Goal: Task Accomplishment & Management: Complete application form

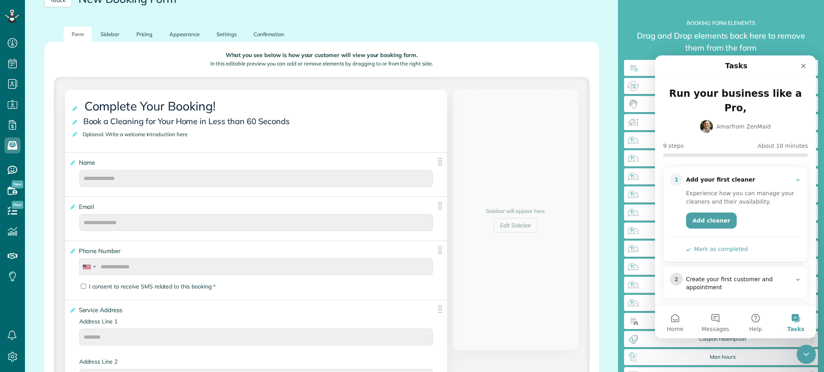
scroll to position [85, 0]
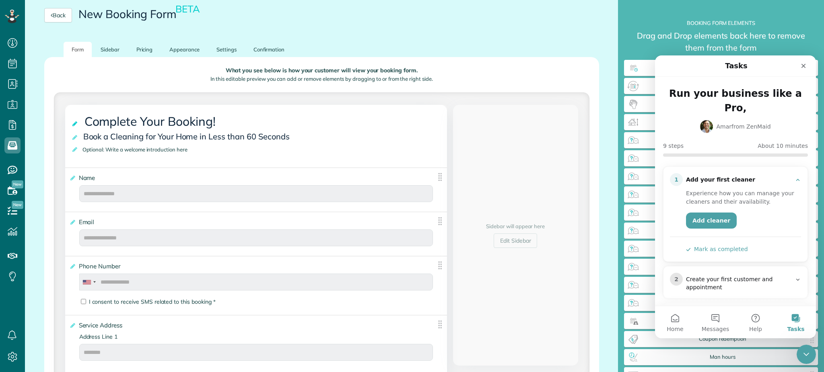
click at [75, 124] on icon at bounding box center [75, 124] width 8 height 6
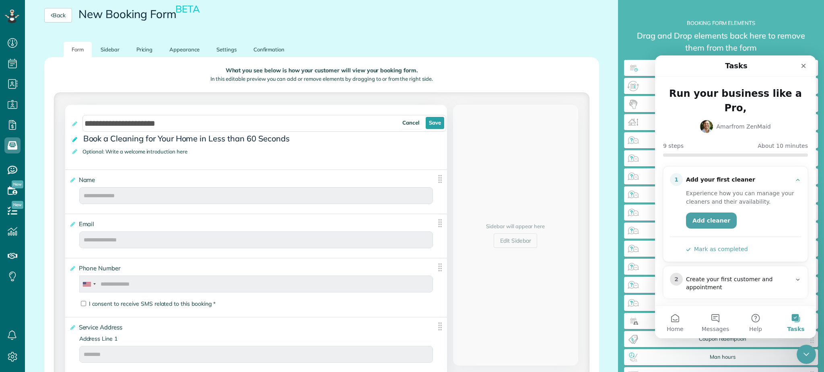
click at [74, 141] on icon at bounding box center [75, 140] width 8 height 6
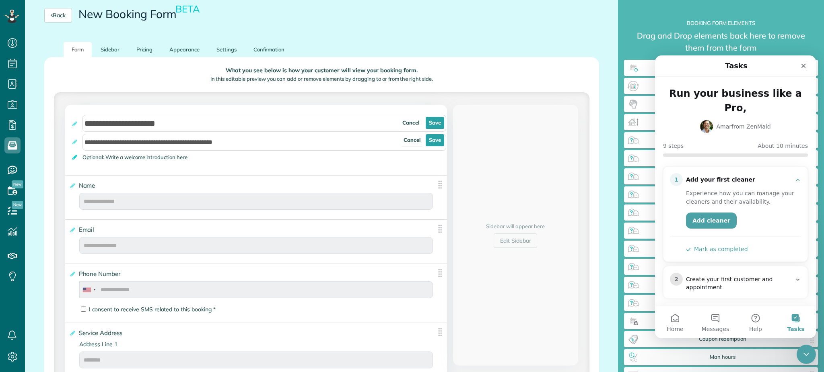
click at [72, 155] on icon at bounding box center [75, 157] width 8 height 6
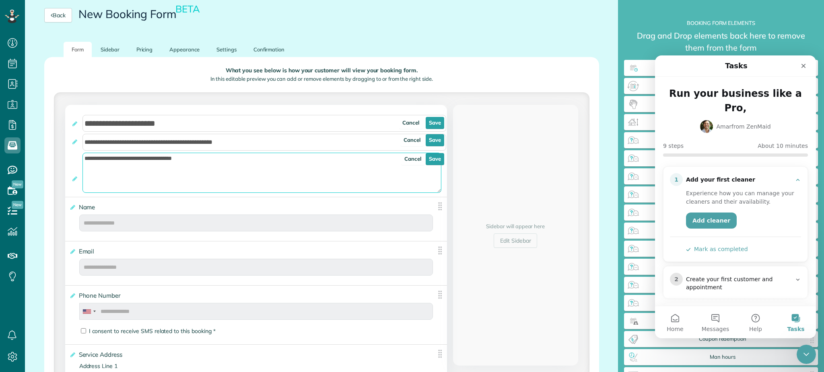
click at [217, 166] on textarea "**********" at bounding box center [261, 173] width 359 height 40
click at [412, 160] on link "Cancel" at bounding box center [412, 159] width 23 height 12
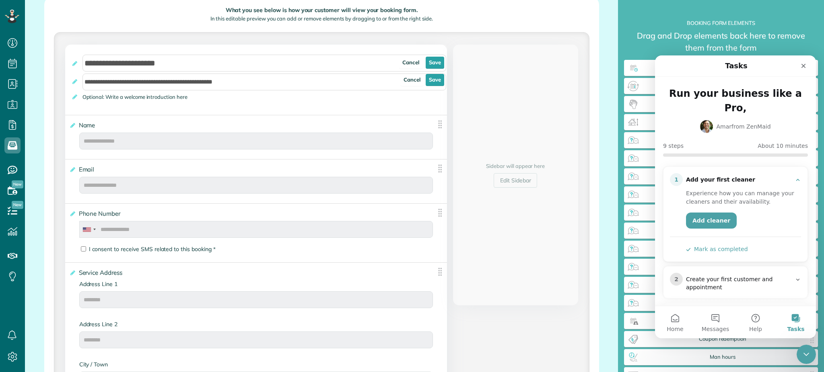
scroll to position [0, 0]
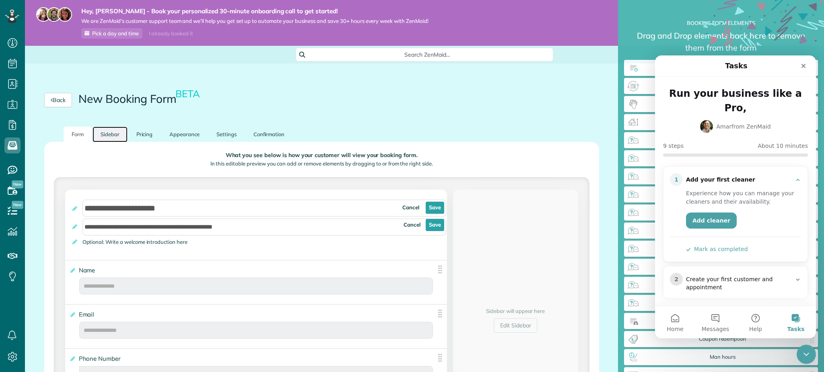
click at [101, 133] on link "Sidebar" at bounding box center [109, 135] width 35 height 16
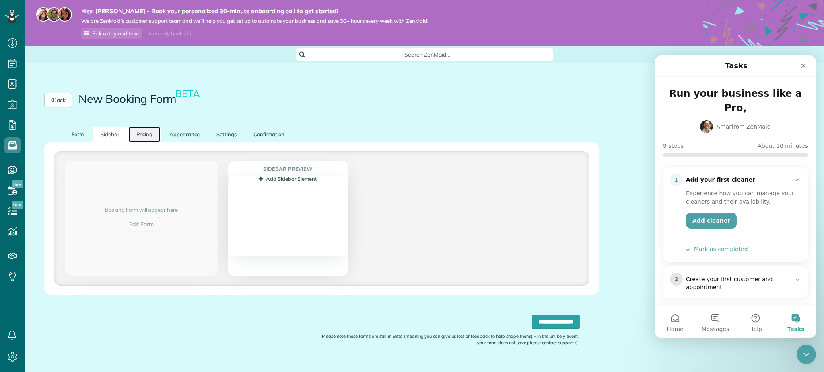
click at [148, 134] on link "Pricing" at bounding box center [144, 135] width 33 height 16
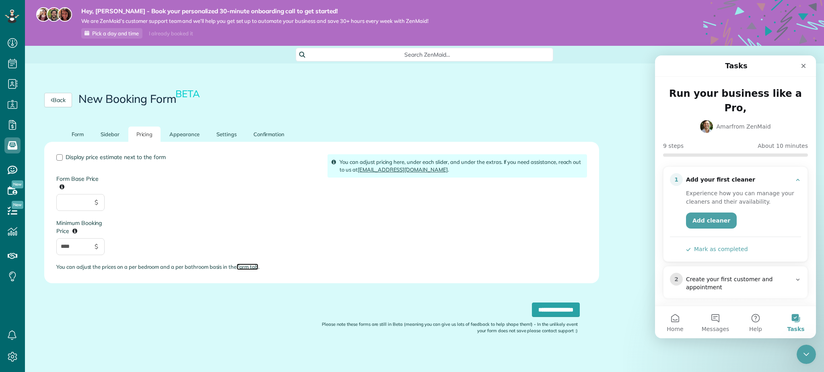
click at [248, 264] on link "Form tab" at bounding box center [247, 267] width 22 height 6
click at [74, 133] on link "Form" at bounding box center [78, 135] width 28 height 16
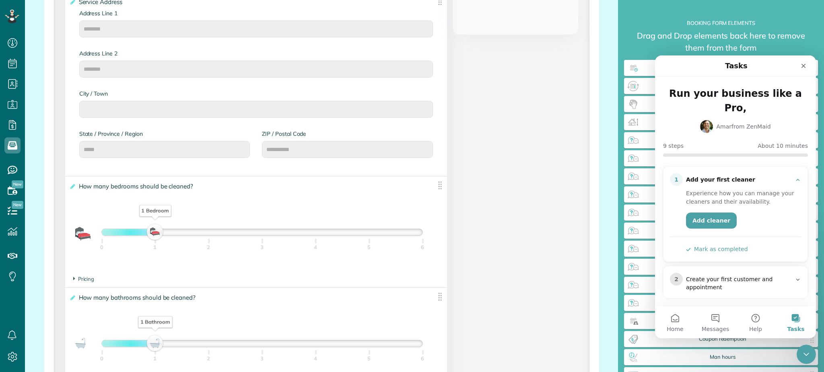
scroll to position [536, 0]
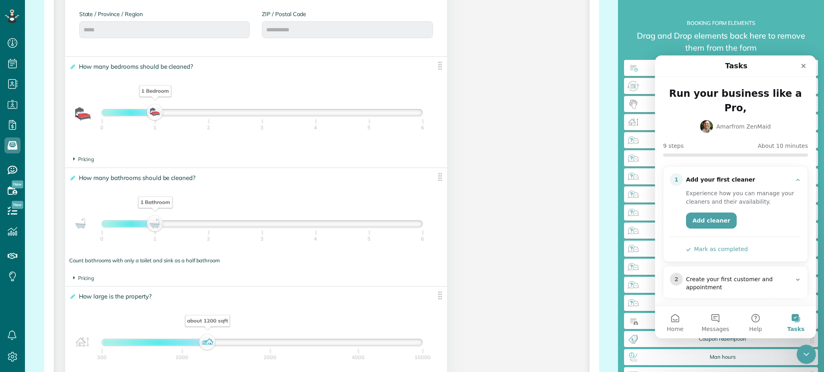
click at [152, 110] on div "1 Bedroom" at bounding box center [155, 112] width 14 height 11
click at [72, 68] on icon at bounding box center [72, 67] width 6 height 6
click at [0, 0] on input "**********" at bounding box center [0, 0] width 0 height 0
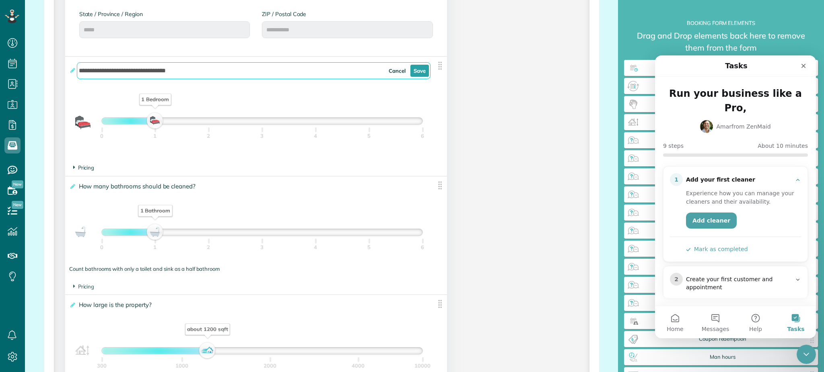
click at [74, 167] on icon at bounding box center [74, 167] width 2 height 7
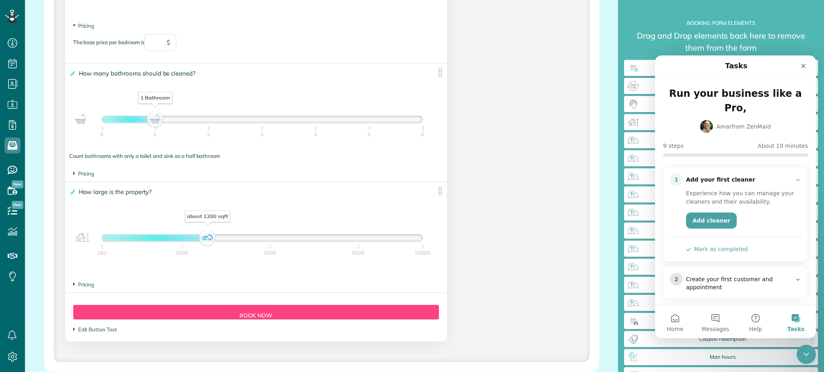
scroll to position [697, 0]
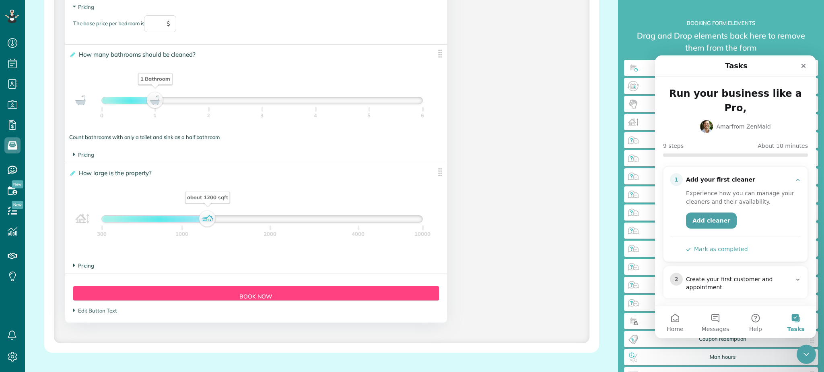
click at [76, 267] on span "Pricing" at bounding box center [83, 266] width 21 height 6
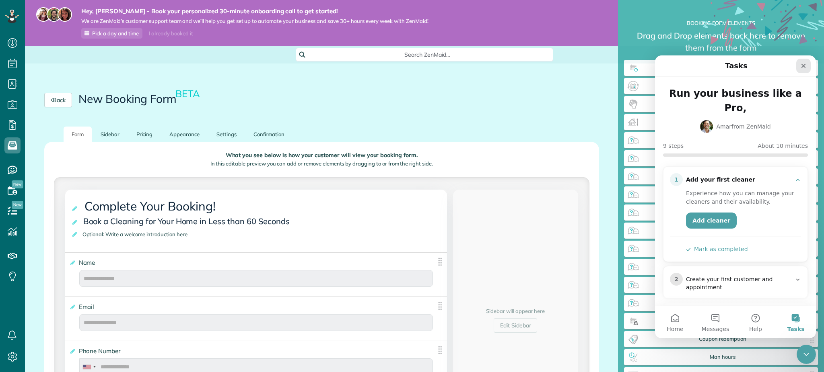
click at [805, 67] on icon "Close" at bounding box center [803, 66] width 6 height 6
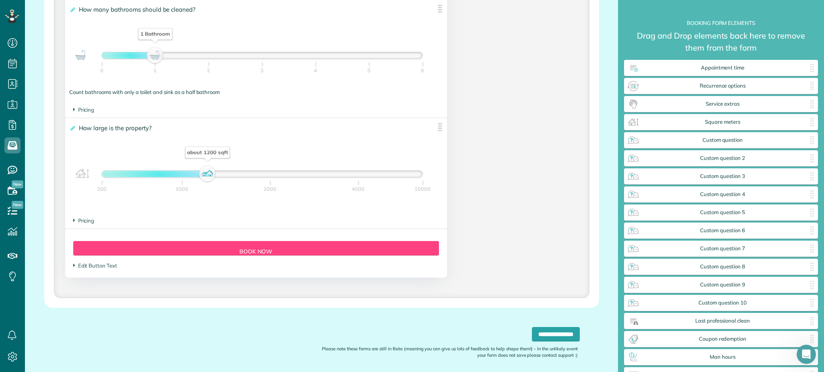
scroll to position [728, 0]
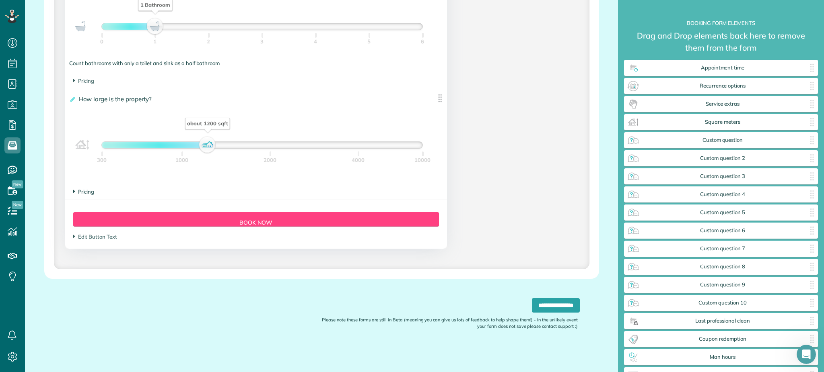
click at [73, 190] on icon at bounding box center [74, 191] width 2 height 7
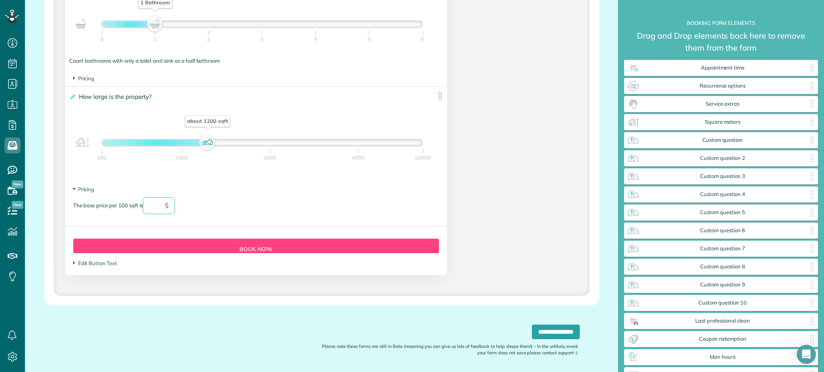
click at [153, 207] on input "text" at bounding box center [159, 205] width 32 height 17
click at [156, 211] on input "text" at bounding box center [159, 205] width 32 height 17
type input "**"
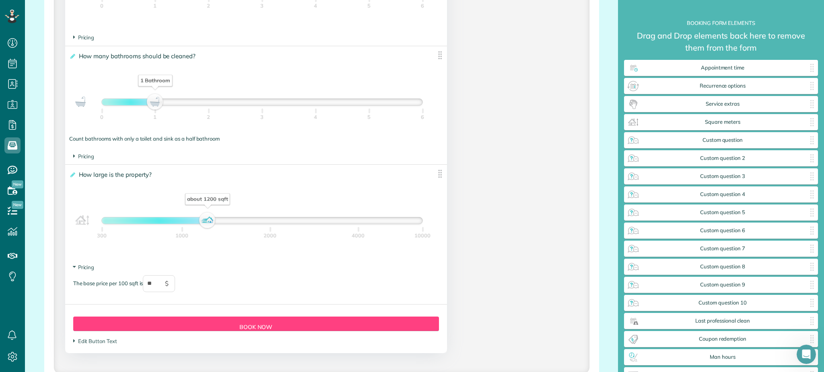
scroll to position [596, 0]
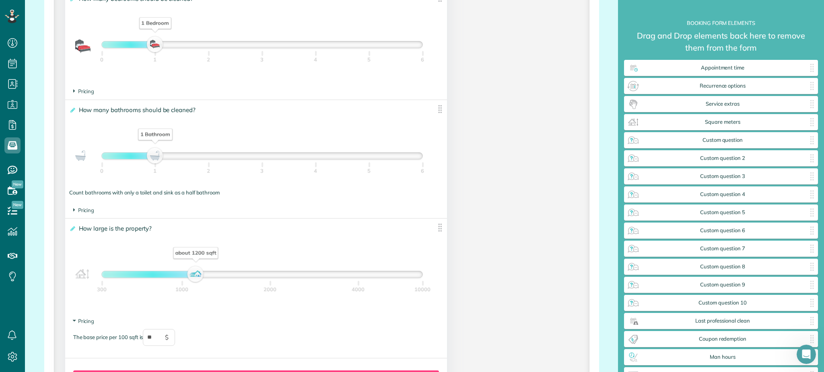
drag, startPoint x: 203, startPoint y: 274, endPoint x: 191, endPoint y: 285, distance: 16.5
click at [191, 278] on div "about 1200 sqft 300 1000 2000 4000 10000" at bounding box center [261, 274] width 321 height 7
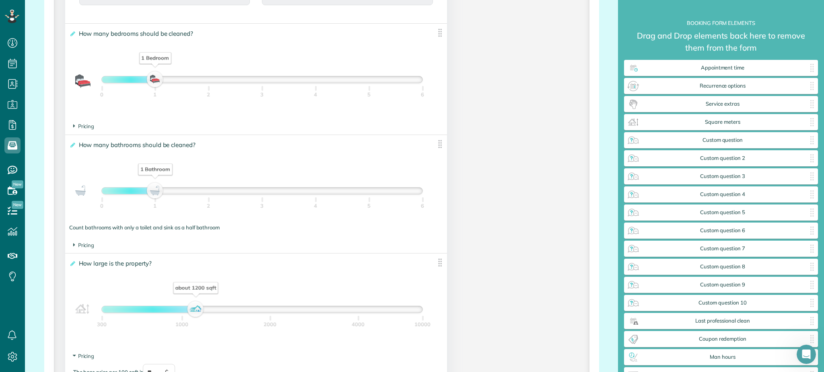
scroll to position [543, 0]
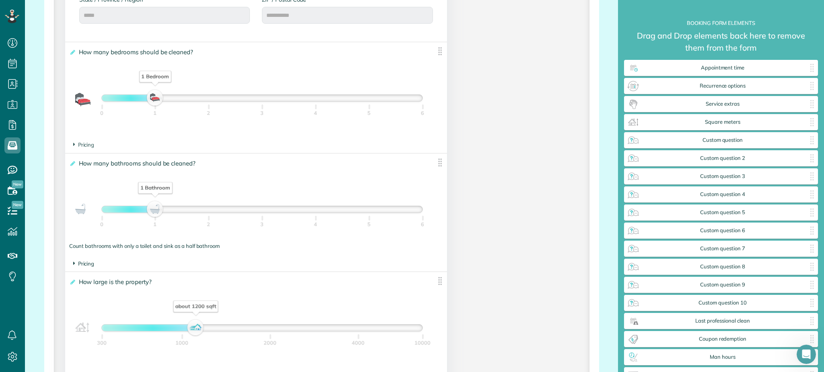
click at [74, 265] on icon at bounding box center [74, 263] width 2 height 7
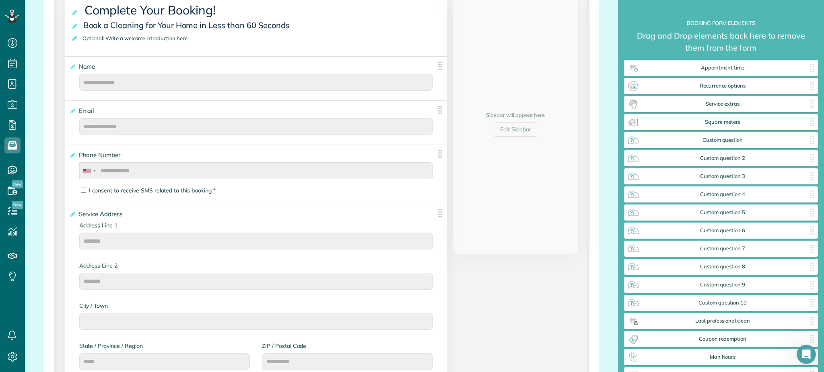
scroll to position [0, 0]
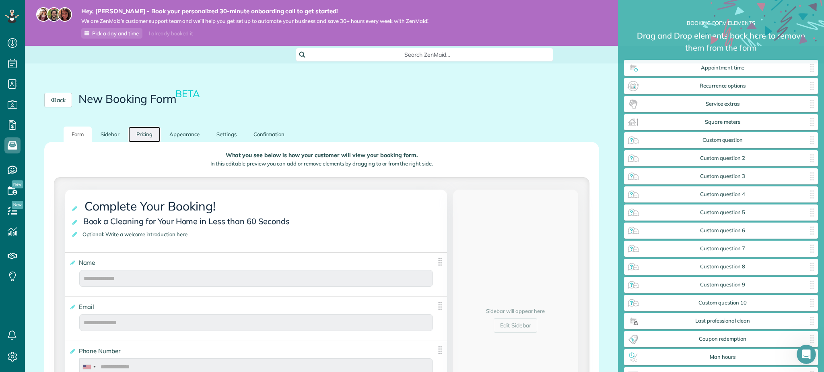
click at [147, 135] on link "Pricing" at bounding box center [144, 135] width 33 height 16
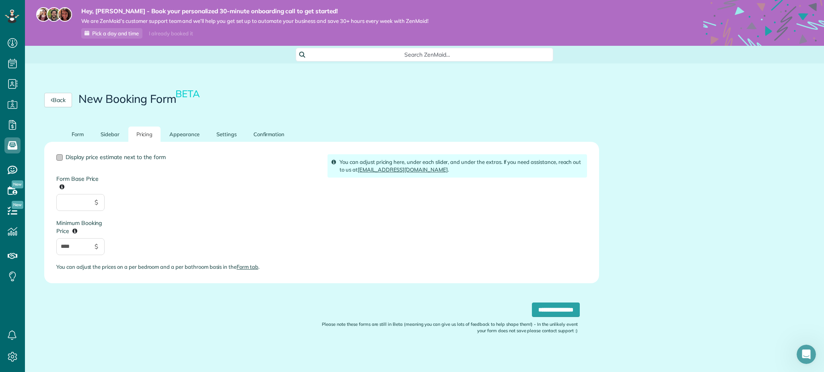
click at [60, 157] on div at bounding box center [59, 157] width 6 height 6
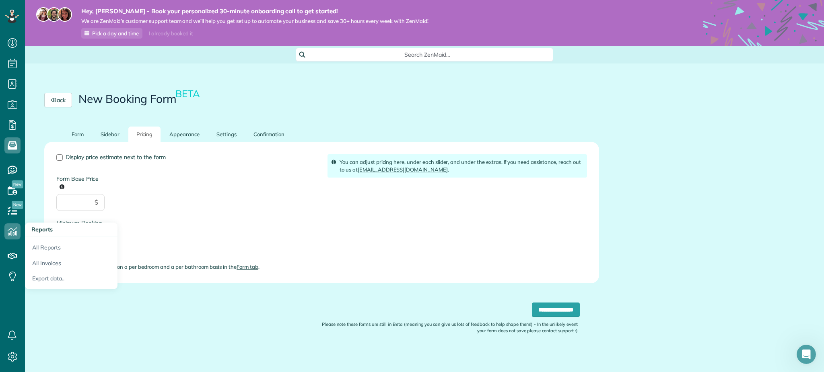
drag, startPoint x: 72, startPoint y: 250, endPoint x: 3, endPoint y: 226, distance: 73.6
click at [13, 240] on div "Dashboard Scheduling Calendar View List View Dispatch View - Weekly scheduling …" at bounding box center [412, 186] width 824 height 372
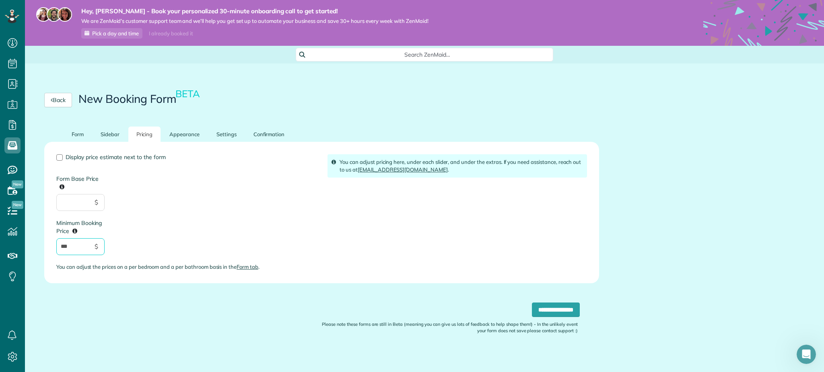
type input "***"
click at [339, 232] on div "Display price estimate next to the form Form Base Price $ Minimum Booking Price…" at bounding box center [321, 215] width 542 height 123
click at [177, 137] on link "Appearance" at bounding box center [184, 135] width 46 height 16
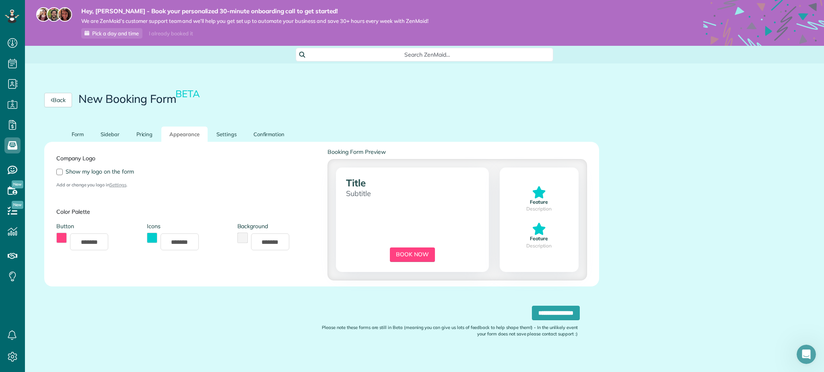
click at [62, 175] on div "Company Logo Show my logo on the form Add or change you logo in Settings ." at bounding box center [185, 168] width 271 height 41
click at [57, 169] on div at bounding box center [59, 172] width 6 height 6
click at [86, 242] on input "*******" at bounding box center [89, 242] width 38 height 17
drag, startPoint x: 226, startPoint y: 138, endPoint x: 226, endPoint y: 142, distance: 4.4
click at [226, 138] on link "Settings" at bounding box center [226, 135] width 36 height 16
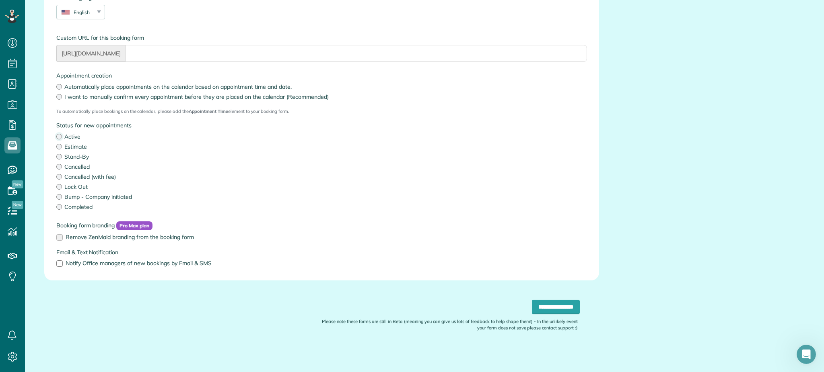
scroll to position [162, 0]
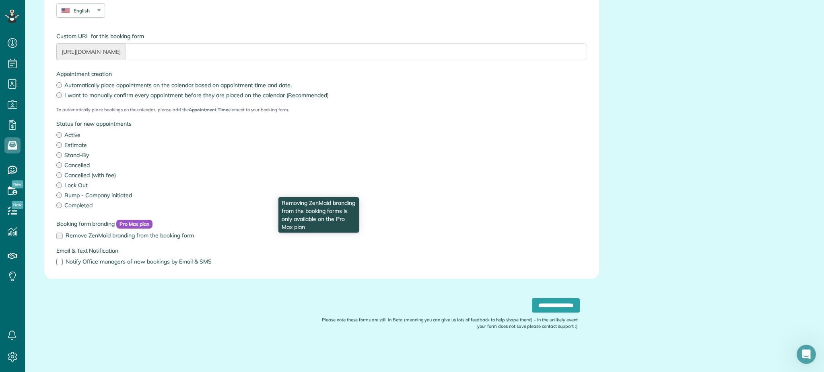
click at [58, 234] on label "Remove ZenMaid branding from the booking form" at bounding box center [321, 236] width 530 height 6
click at [58, 233] on label "Remove ZenMaid branding from the booking form" at bounding box center [321, 236] width 530 height 6
click at [59, 234] on label "Remove ZenMaid branding from the booking form" at bounding box center [321, 236] width 530 height 6
click at [60, 234] on label "Remove ZenMaid branding from the booking form" at bounding box center [321, 236] width 530 height 6
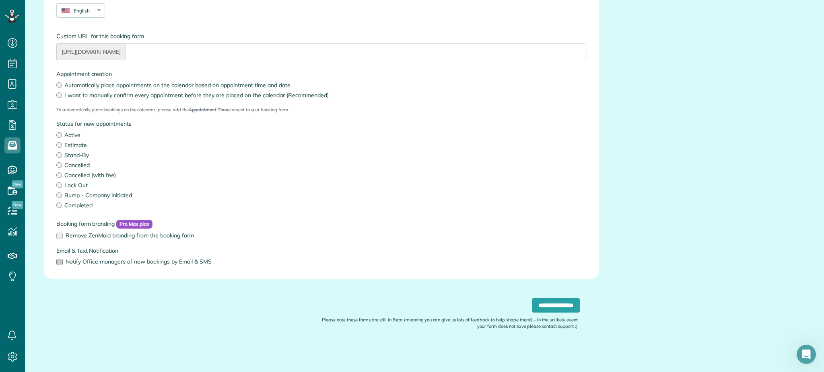
click at [58, 262] on div at bounding box center [59, 262] width 6 height 6
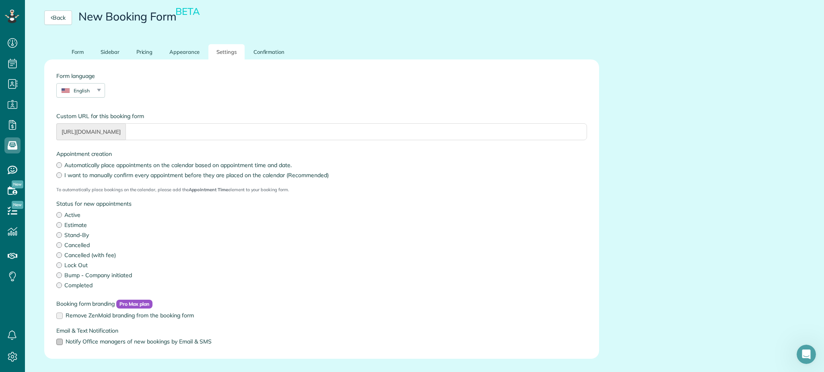
scroll to position [0, 0]
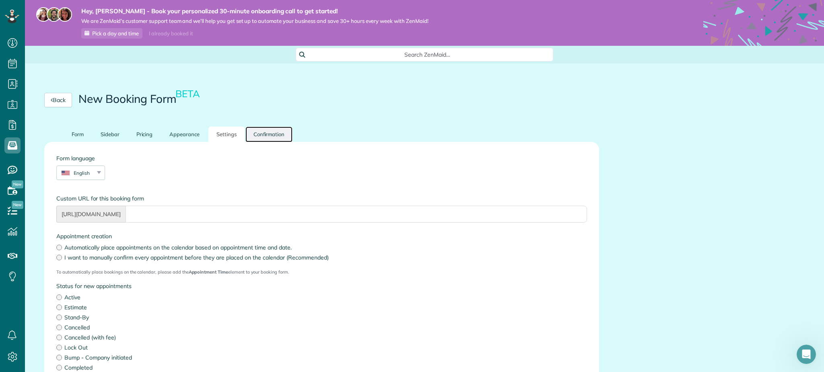
click at [260, 133] on link "Confirmation" at bounding box center [268, 135] width 47 height 16
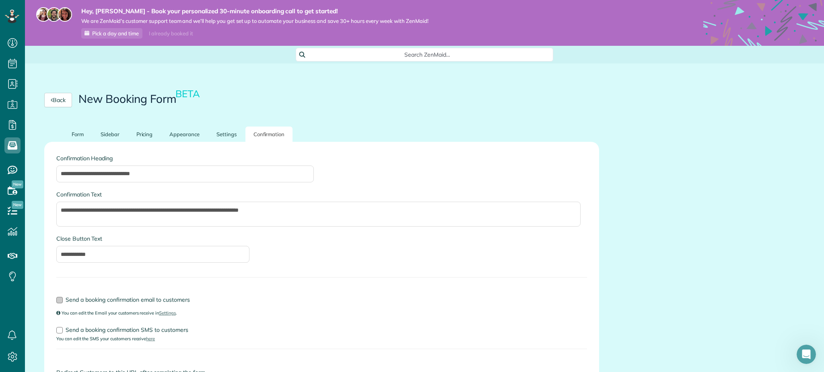
click at [60, 300] on div at bounding box center [59, 300] width 6 height 6
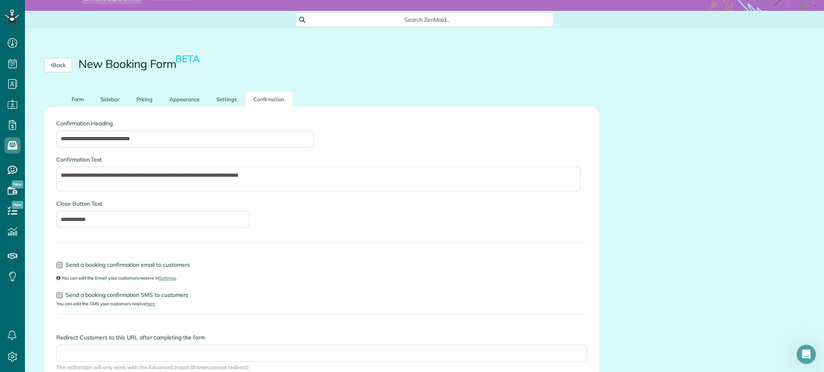
scroll to position [53, 0]
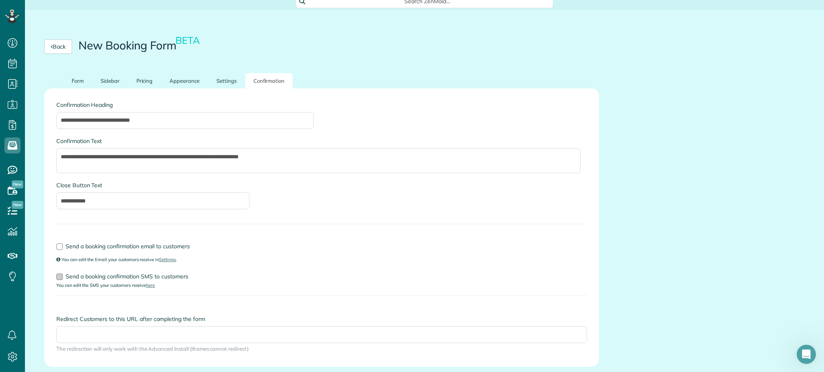
click at [58, 276] on div at bounding box center [59, 277] width 6 height 6
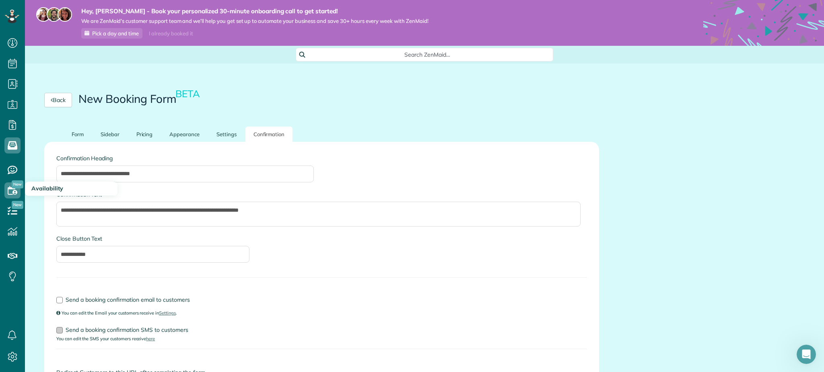
scroll to position [142, 0]
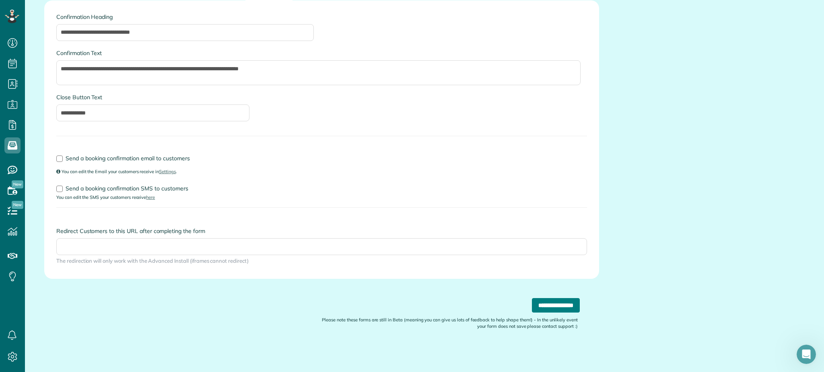
click at [544, 309] on input "**********" at bounding box center [556, 305] width 48 height 14
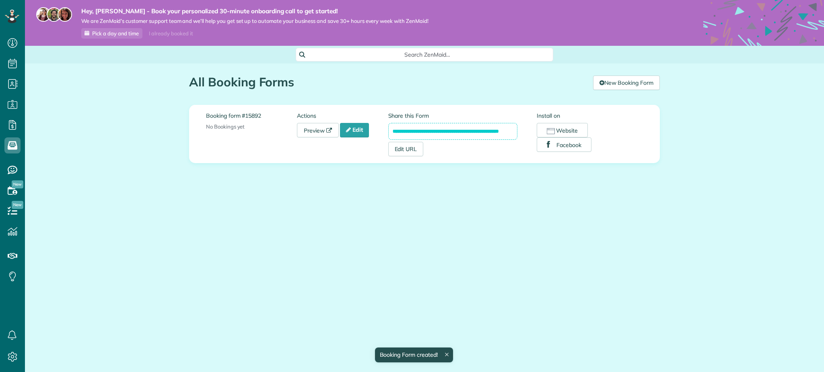
scroll to position [3, 3]
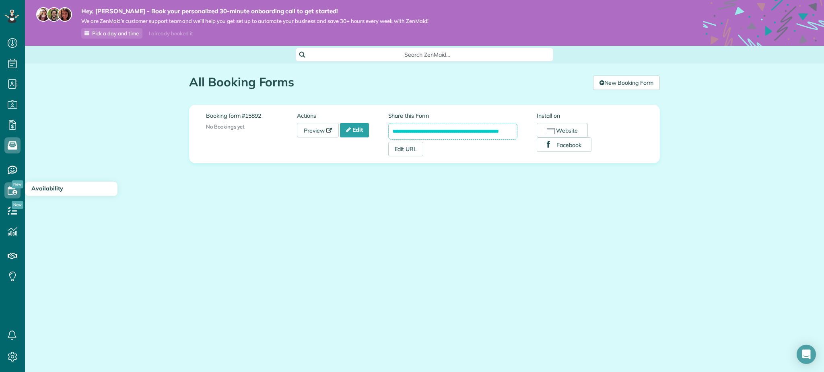
click at [45, 185] on span "Availability" at bounding box center [47, 188] width 32 height 7
click at [6, 187] on icon at bounding box center [12, 191] width 16 height 16
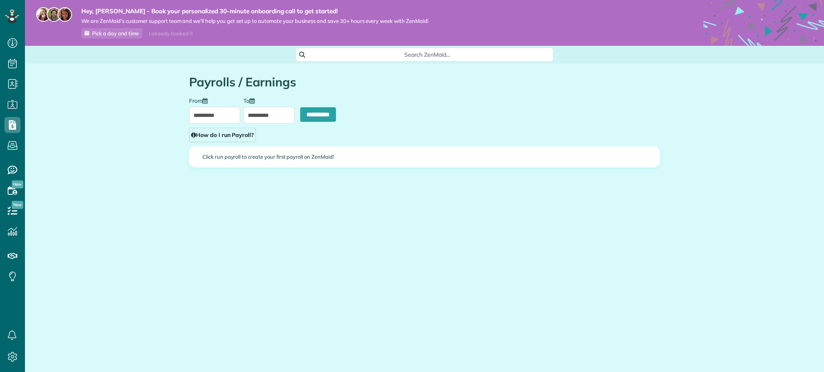
scroll to position [3, 3]
type input "**********"
click at [232, 134] on link "How do I run Payroll?" at bounding box center [222, 135] width 67 height 14
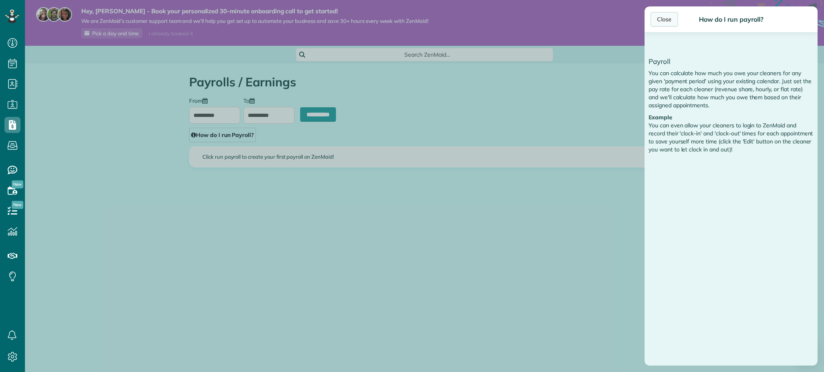
click at [666, 21] on div "Close" at bounding box center [663, 19] width 27 height 14
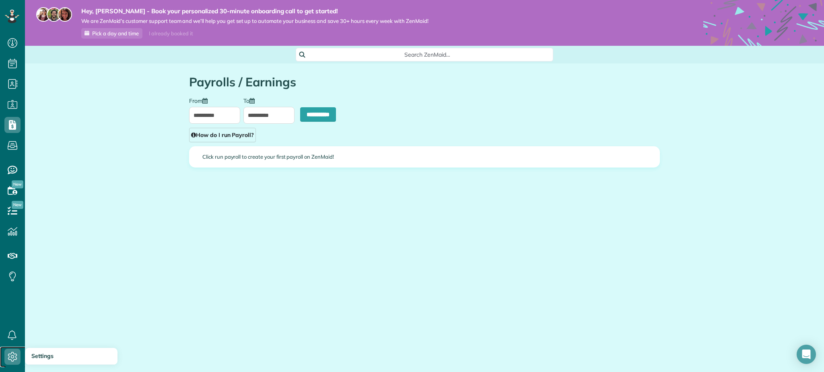
click at [16, 360] on use at bounding box center [12, 357] width 9 height 10
